Goal: Transaction & Acquisition: Purchase product/service

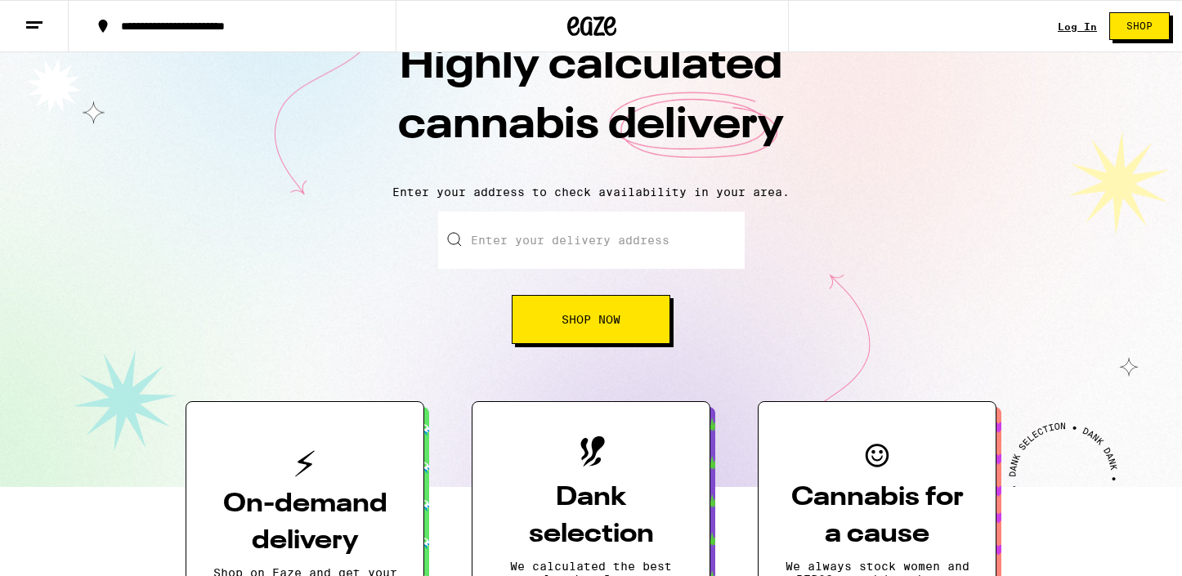
scroll to position [55, 0]
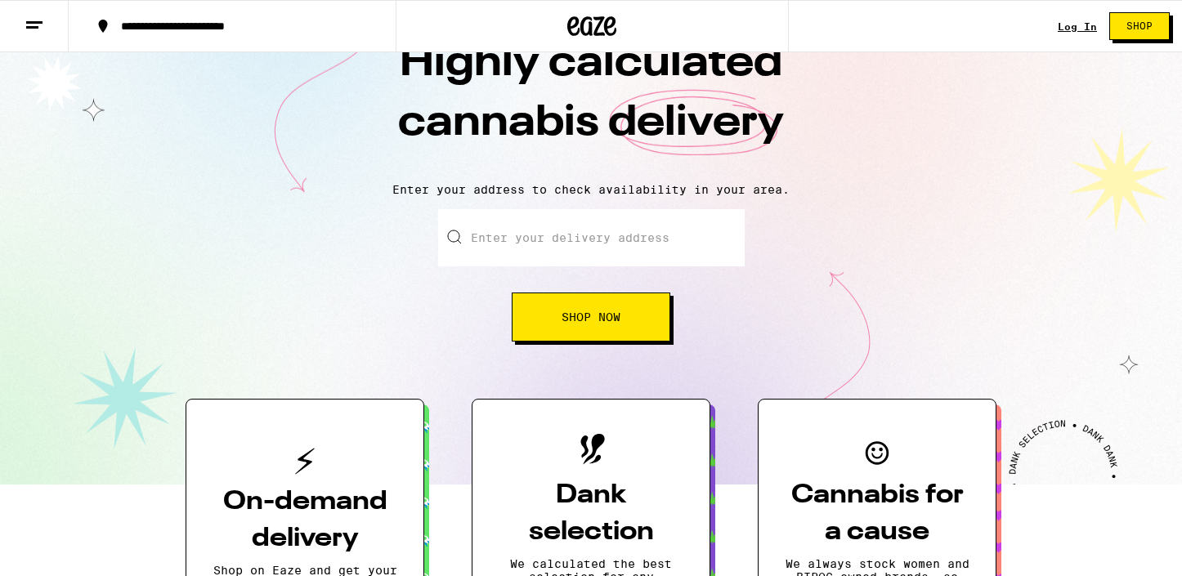
click at [582, 246] on input "Enter your delivery address" at bounding box center [591, 237] width 306 height 57
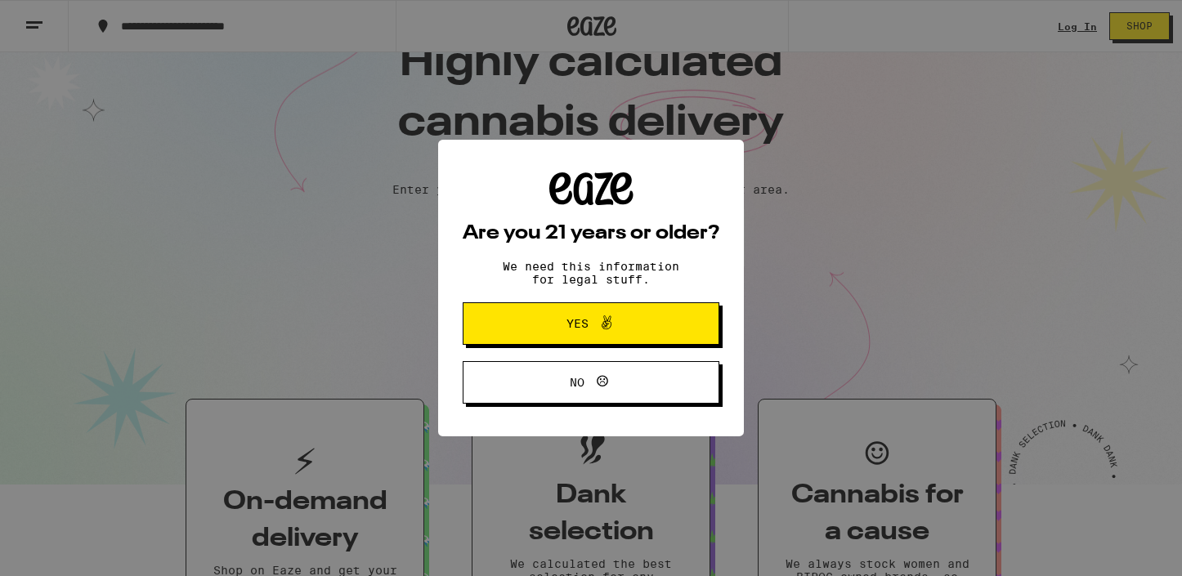
click at [623, 342] on button "Yes" at bounding box center [590, 323] width 257 height 42
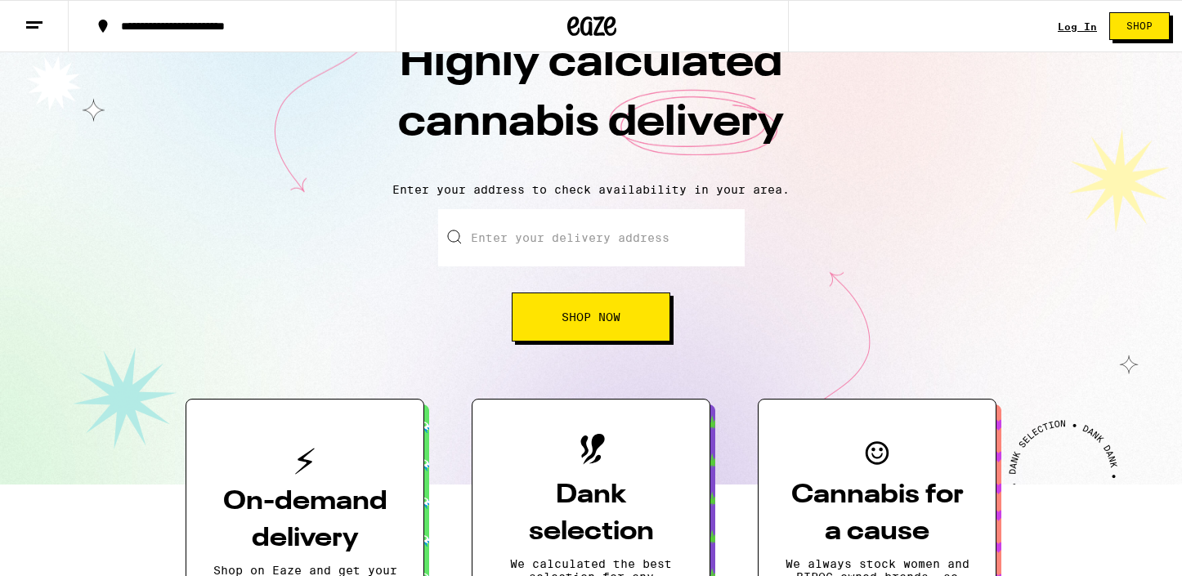
click at [575, 229] on input "Enter your delivery address" at bounding box center [591, 237] width 306 height 57
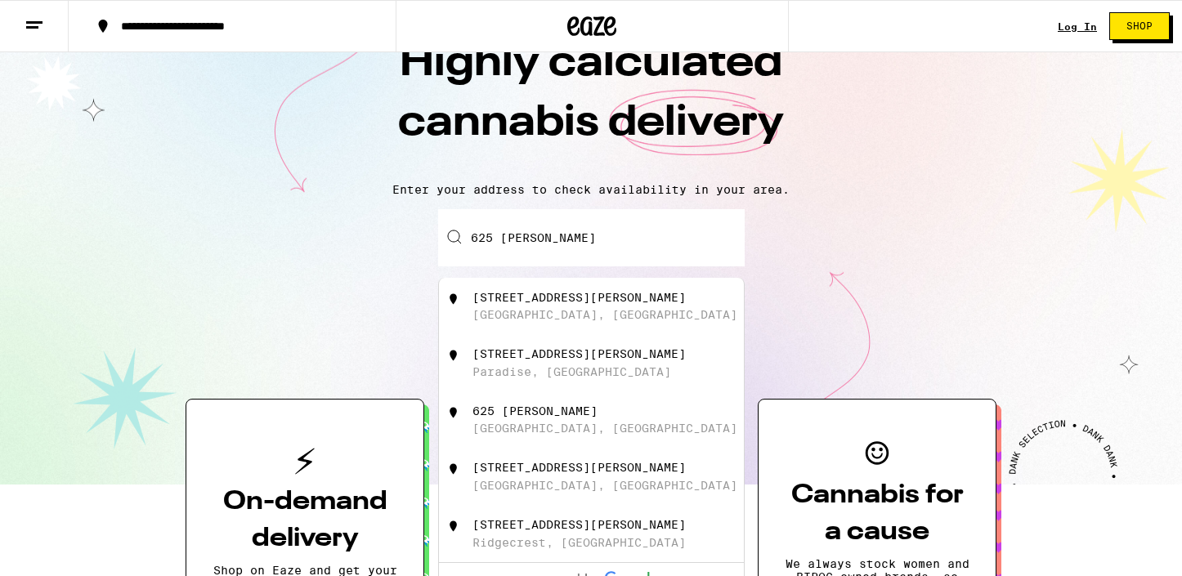
click at [611, 310] on div "[STREET_ADDRESS][PERSON_NAME]" at bounding box center [618, 306] width 292 height 31
type input "[STREET_ADDRESS][PERSON_NAME]"
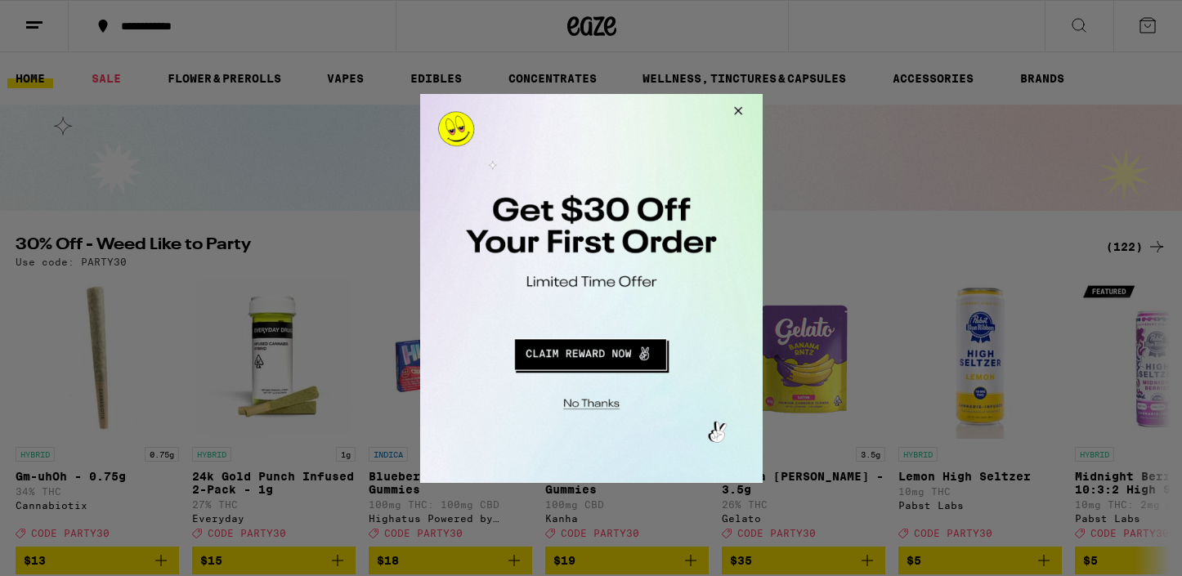
click at [736, 111] on button "Close Modal" at bounding box center [735, 112] width 44 height 39
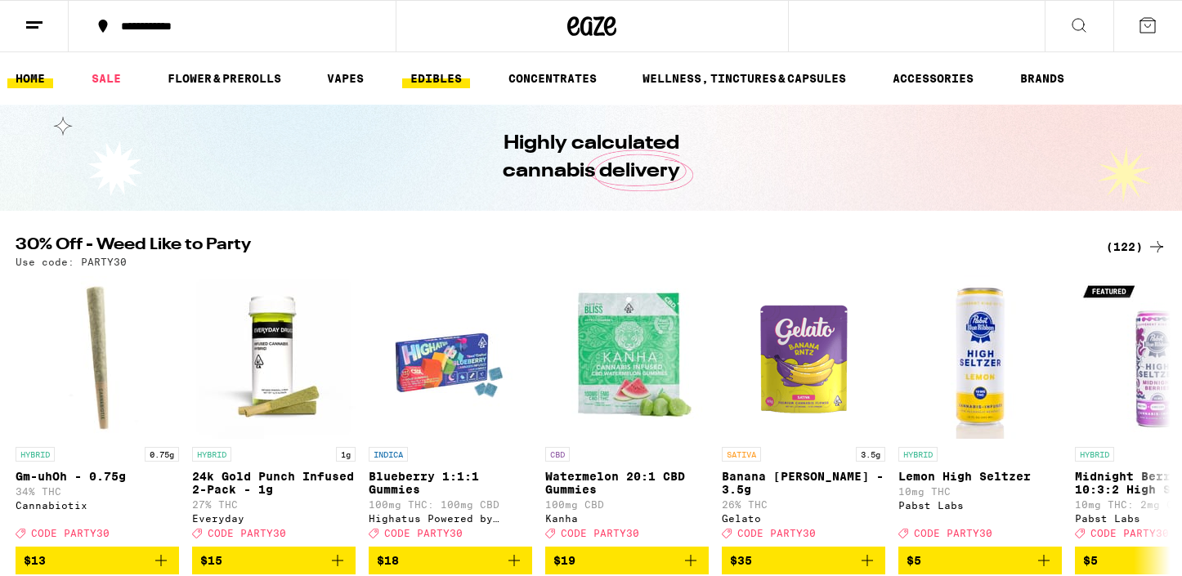
click at [443, 72] on link "EDIBLES" at bounding box center [436, 79] width 68 height 20
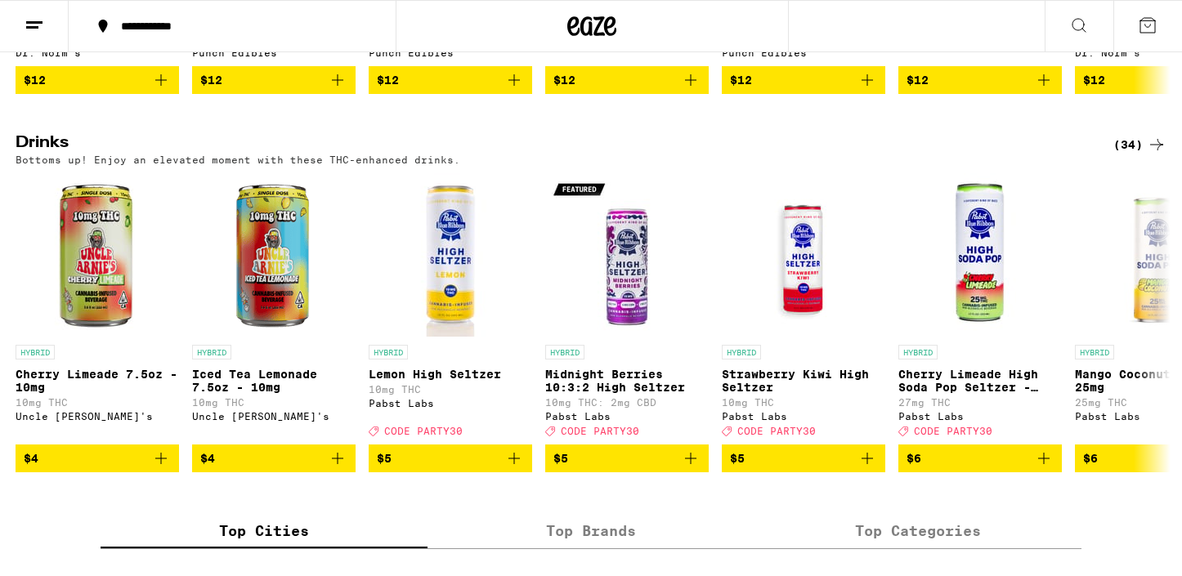
scroll to position [842, 0]
